Goal: Learn about a topic: Learn about a topic

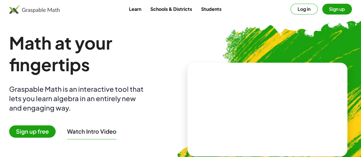
click at [290, 11] on button "Log in" at bounding box center [303, 9] width 27 height 11
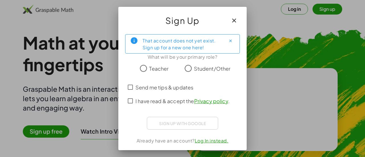
click at [153, 70] on span "Teacher" at bounding box center [158, 69] width 19 height 8
click at [144, 84] on span "Send me tips & updates" at bounding box center [164, 88] width 58 height 8
click at [141, 97] on span "I have read & accept the Privacy policy ." at bounding box center [182, 101] width 94 height 8
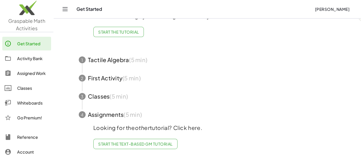
scroll to position [50, 0]
click at [33, 59] on div "Activity Bank" at bounding box center [33, 58] width 32 height 7
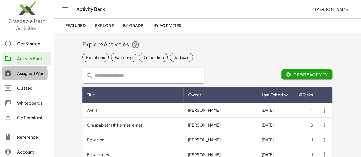
click at [28, 76] on div "Assigned Work" at bounding box center [33, 73] width 32 height 7
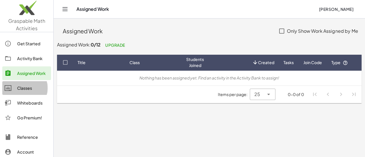
click at [29, 89] on div "Classes" at bounding box center [33, 88] width 32 height 7
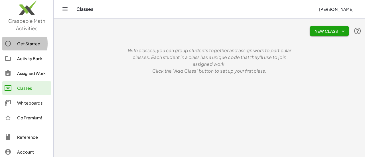
click at [23, 40] on link "Get Started" at bounding box center [26, 44] width 49 height 14
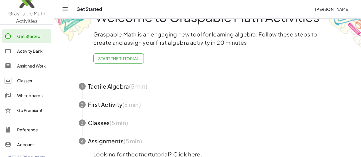
scroll to position [52, 0]
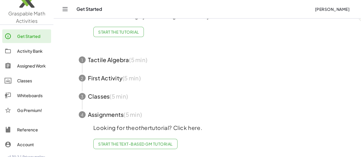
click at [134, 142] on span "Start the Text-based GM Tutorial" at bounding box center [135, 143] width 74 height 5
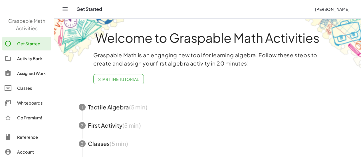
scroll to position [52, 0]
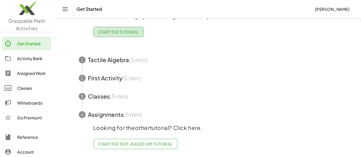
click at [111, 29] on span "Start the Tutorial" at bounding box center [118, 31] width 41 height 5
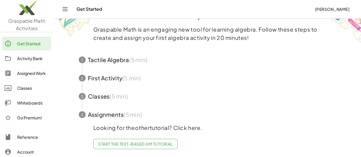
click at [145, 62] on span "button" at bounding box center [207, 60] width 271 height 18
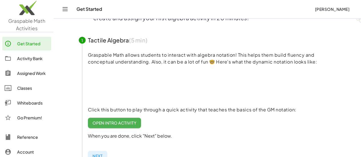
scroll to position [45, 0]
click at [120, 123] on span "Open Intro Activity" at bounding box center [114, 123] width 44 height 5
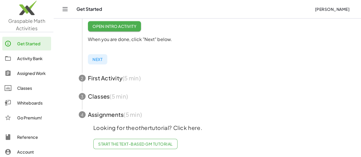
scroll to position [0, 0]
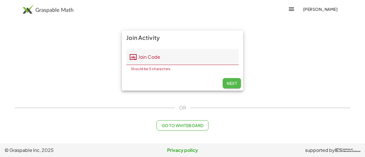
click at [237, 85] on button "Next" at bounding box center [232, 83] width 18 height 10
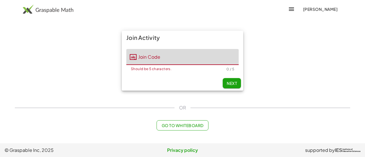
click at [177, 53] on input "Join Code" at bounding box center [188, 57] width 102 height 16
click at [199, 126] on span "Go to Whiteboard" at bounding box center [182, 125] width 42 height 5
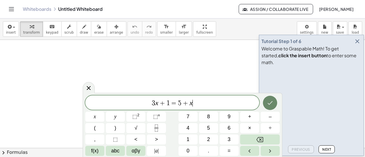
click at [276, 101] on button "Done" at bounding box center [270, 103] width 14 height 14
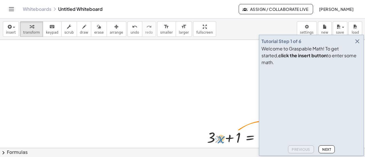
click at [219, 133] on div at bounding box center [252, 137] width 96 height 19
drag, startPoint x: 203, startPoint y: 92, endPoint x: 100, endPoint y: 70, distance: 105.4
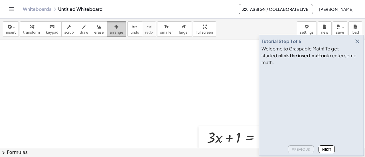
click at [114, 25] on icon "button" at bounding box center [116, 26] width 4 height 7
drag, startPoint x: 176, startPoint y: 90, endPoint x: 337, endPoint y: 122, distance: 164.0
click at [337, 122] on main "Tutorial Step 1 of 6 Welcome to Graspable Math! To get started, click the inser…" at bounding box center [182, 78] width 365 height 157
click at [357, 45] on icon "button" at bounding box center [357, 41] width 7 height 7
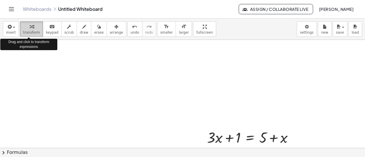
click at [20, 34] on button "transform" at bounding box center [31, 28] width 23 height 15
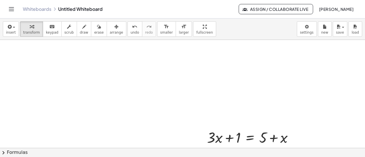
drag, startPoint x: 308, startPoint y: 122, endPoint x: 221, endPoint y: 98, distance: 90.6
click at [13, 33] on span "insert" at bounding box center [11, 33] width 10 height 4
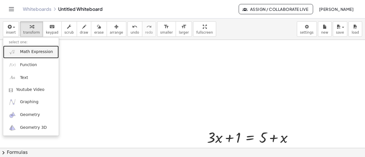
click at [46, 55] on link "Math Expression" at bounding box center [31, 52] width 56 height 13
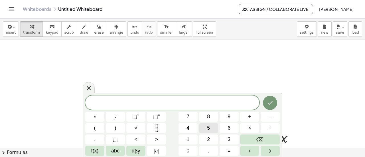
click at [204, 130] on button "5" at bounding box center [208, 128] width 19 height 10
click at [253, 118] on button "+" at bounding box center [249, 117] width 19 height 10
click at [191, 137] on button "1" at bounding box center [188, 140] width 19 height 10
click at [188, 149] on span "0" at bounding box center [188, 151] width 3 height 8
click at [227, 151] on button "=" at bounding box center [229, 151] width 19 height 10
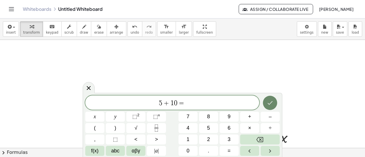
click at [269, 100] on icon "Done" at bounding box center [270, 103] width 7 height 7
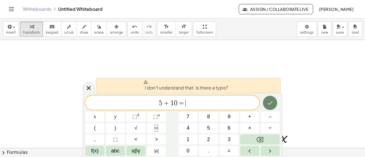
click at [270, 98] on button "Done" at bounding box center [270, 103] width 14 height 14
click at [88, 84] on div at bounding box center [89, 87] width 12 height 11
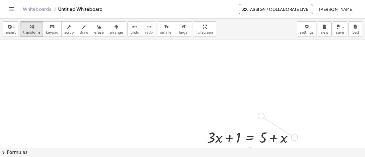
drag, startPoint x: 294, startPoint y: 137, endPoint x: 259, endPoint y: 114, distance: 41.8
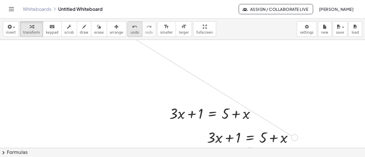
drag, startPoint x: 295, startPoint y: 137, endPoint x: 127, endPoint y: 33, distance: 197.5
click at [127, 33] on div "insert select one: Math Expression Function Text Youtube Video Graphing Geometr…" at bounding box center [182, 88] width 365 height 139
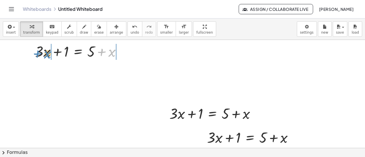
drag, startPoint x: 113, startPoint y: 56, endPoint x: 49, endPoint y: 57, distance: 63.9
click at [49, 57] on div at bounding box center [80, 50] width 96 height 19
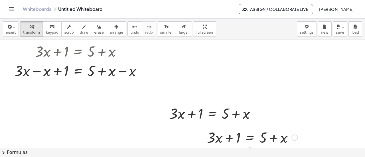
click at [213, 126] on div "+ · 3 · x + 1 = + 5 + x" at bounding box center [250, 137] width 103 height 22
click at [213, 124] on div at bounding box center [212, 128] width 9 height 9
drag, startPoint x: 173, startPoint y: 92, endPoint x: 261, endPoint y: 143, distance: 102.8
drag, startPoint x: 229, startPoint y: 110, endPoint x: 179, endPoint y: 79, distance: 59.4
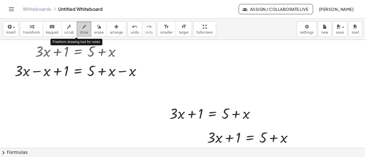
click at [80, 31] on span "draw" at bounding box center [84, 33] width 9 height 4
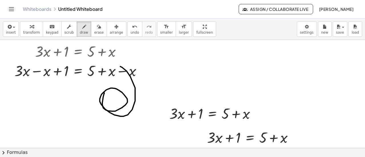
drag, startPoint x: 104, startPoint y: 93, endPoint x: 106, endPoint y: 87, distance: 6.1
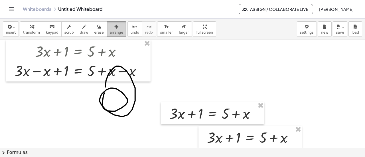
click at [107, 35] on button "arrange" at bounding box center [117, 28] width 20 height 15
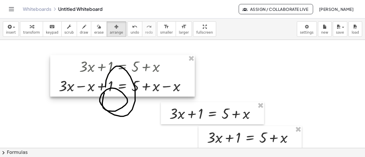
drag, startPoint x: 147, startPoint y: 66, endPoint x: 195, endPoint y: 78, distance: 49.1
click at [195, 78] on div at bounding box center [122, 76] width 145 height 42
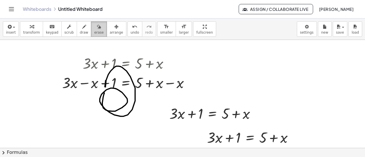
click at [94, 25] on div "button" at bounding box center [98, 26] width 9 height 7
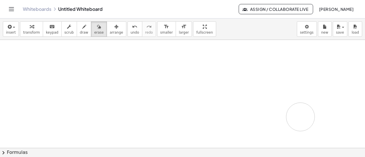
drag, startPoint x: 132, startPoint y: 75, endPoint x: 290, endPoint y: 129, distance: 166.8
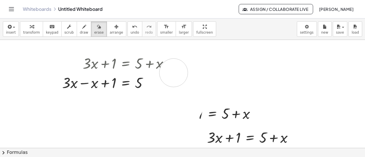
drag, startPoint x: 168, startPoint y: 84, endPoint x: 172, endPoint y: 77, distance: 8.0
drag, startPoint x: 172, startPoint y: 77, endPoint x: 192, endPoint y: 124, distance: 51.0
drag, startPoint x: 192, startPoint y: 124, endPoint x: 189, endPoint y: 122, distance: 3.5
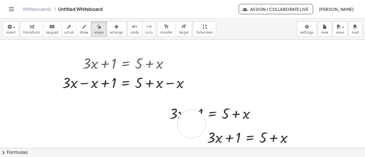
drag, startPoint x: 189, startPoint y: 122, endPoint x: 172, endPoint y: 112, distance: 19.6
drag, startPoint x: 172, startPoint y: 112, endPoint x: 247, endPoint y: 117, distance: 75.2
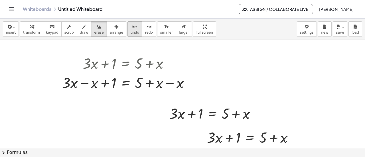
click at [128, 28] on button "undo undo" at bounding box center [135, 28] width 15 height 15
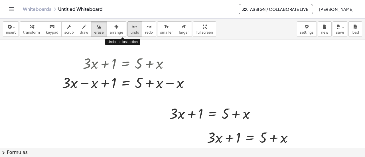
click at [128, 28] on button "undo undo" at bounding box center [135, 28] width 15 height 15
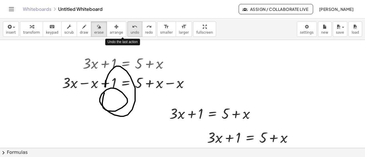
click at [128, 28] on button "undo undo" at bounding box center [135, 28] width 15 height 15
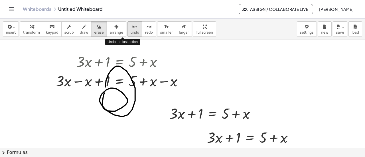
click at [128, 28] on button "undo undo" at bounding box center [135, 28] width 15 height 15
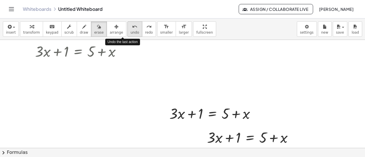
click at [128, 28] on button "undo undo" at bounding box center [135, 28] width 15 height 15
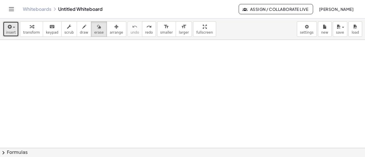
click at [6, 34] on span "insert" at bounding box center [11, 33] width 10 height 4
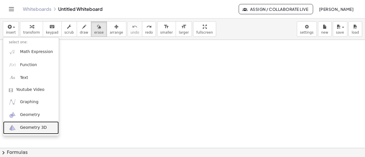
click at [30, 131] on link "Geometry 3D" at bounding box center [31, 128] width 56 height 13
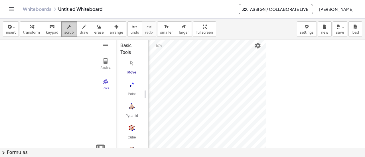
click at [67, 26] on icon "button" at bounding box center [69, 26] width 4 height 7
click at [64, 31] on span "scrub" at bounding box center [68, 33] width 9 height 4
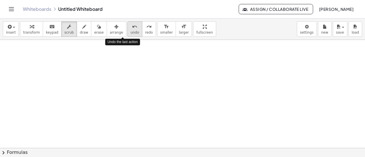
click at [128, 35] on button "undo undo" at bounding box center [135, 28] width 15 height 15
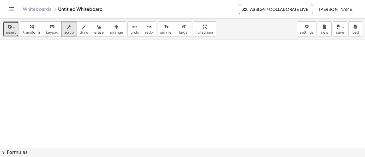
click at [10, 33] on span "insert" at bounding box center [11, 33] width 10 height 4
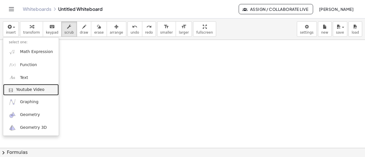
click at [31, 89] on span "Youtube Video" at bounding box center [30, 90] width 29 height 6
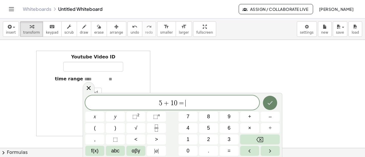
click at [270, 101] on icon "Done" at bounding box center [270, 103] width 7 height 7
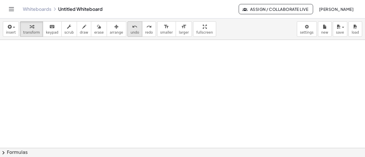
click at [131, 32] on span "undo" at bounding box center [135, 33] width 9 height 4
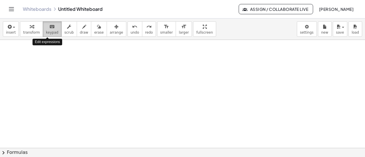
click at [53, 29] on div "keyboard" at bounding box center [52, 26] width 13 height 7
click at [46, 32] on span "keypad" at bounding box center [52, 33] width 13 height 4
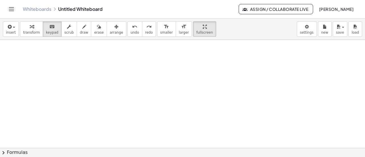
drag, startPoint x: 185, startPoint y: 34, endPoint x: 185, endPoint y: 68, distance: 34.5
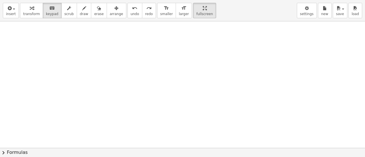
click at [185, 68] on div "insert select one: Math Expression Function Text Youtube Video Graphing Geometr…" at bounding box center [182, 78] width 365 height 157
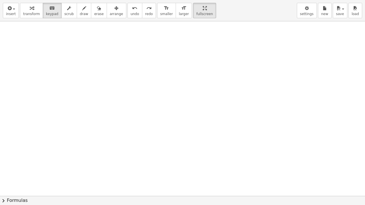
drag, startPoint x: 189, startPoint y: 8, endPoint x: 189, endPoint y: -27, distance: 34.5
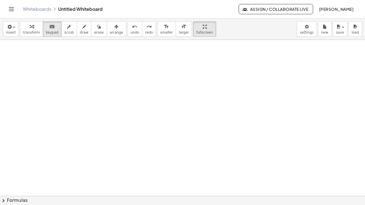
click at [189, 0] on html "Graspable Math Activities Get Started Activity Bank Assigned Work Classes White…" at bounding box center [182, 102] width 365 height 205
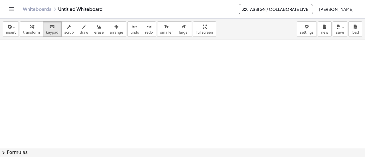
click at [7, 151] on button "chevron_right Formulas" at bounding box center [182, 152] width 365 height 9
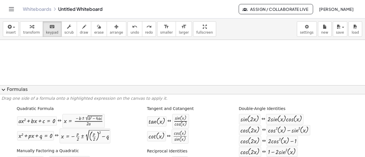
click at [8, 90] on button "expand_more Formulas" at bounding box center [182, 89] width 365 height 9
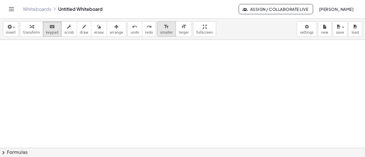
click at [160, 32] on span "smaller" at bounding box center [166, 33] width 13 height 4
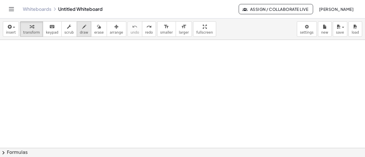
drag, startPoint x: 121, startPoint y: 28, endPoint x: 79, endPoint y: 30, distance: 42.6
click at [79, 30] on div "insert select one: Math Expression Function Text Youtube Video Graphing Geometr…" at bounding box center [182, 29] width 365 height 21
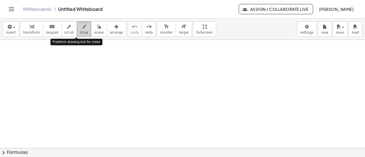
click at [80, 31] on span "draw" at bounding box center [84, 33] width 9 height 4
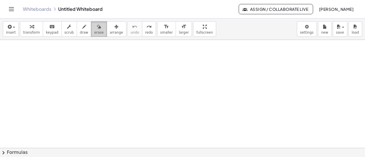
click at [92, 35] on button "erase" at bounding box center [99, 28] width 16 height 15
drag, startPoint x: 110, startPoint y: 69, endPoint x: 142, endPoint y: 77, distance: 32.9
click at [82, 29] on icon "button" at bounding box center [84, 26] width 4 height 7
click at [67, 26] on icon "button" at bounding box center [69, 26] width 4 height 7
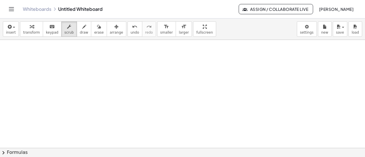
drag, startPoint x: 82, startPoint y: 63, endPoint x: 137, endPoint y: 101, distance: 67.0
click at [64, 31] on span "scrub" at bounding box center [68, 33] width 9 height 4
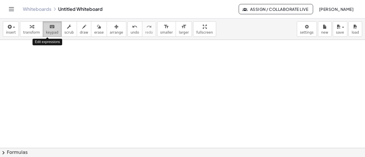
click at [46, 27] on div "keyboard" at bounding box center [52, 26] width 13 height 7
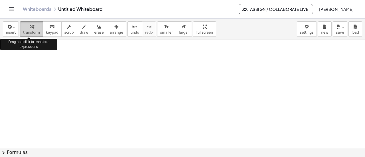
click at [28, 31] on span "transform" at bounding box center [31, 33] width 17 height 4
click at [10, 26] on icon "button" at bounding box center [9, 26] width 5 height 7
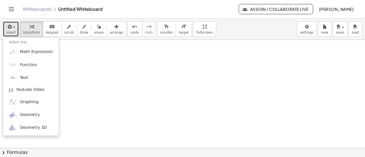
click at [9, 25] on icon "button" at bounding box center [9, 26] width 5 height 7
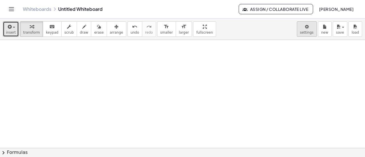
click at [305, 25] on body "Graspable Math Activities Get Started Activity Bank Assigned Work Classes White…" at bounding box center [182, 78] width 365 height 157
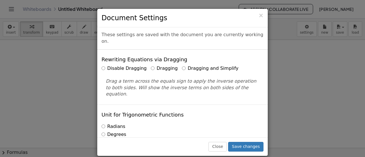
click at [297, 69] on div "× Document Settings These settings are saved with the document you are currentl…" at bounding box center [182, 78] width 365 height 157
